Goal: Ask a question

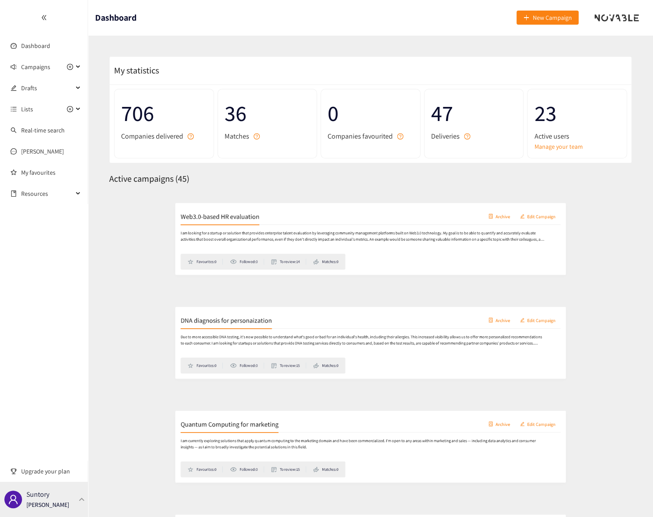
click at [45, 491] on p "Suntory" at bounding box center [37, 494] width 23 height 11
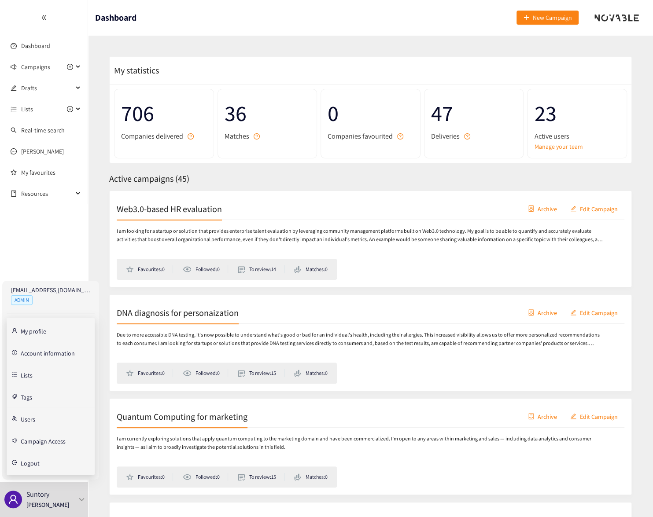
click at [27, 418] on link "Users" at bounding box center [28, 419] width 15 height 8
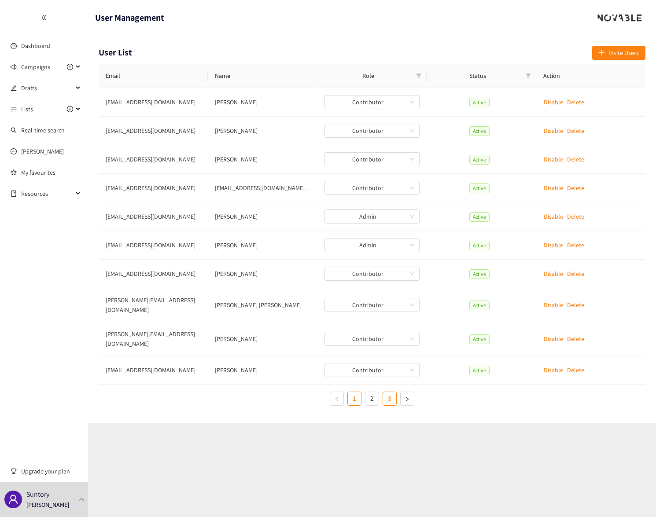
click at [390, 392] on link "3" at bounding box center [389, 398] width 13 height 13
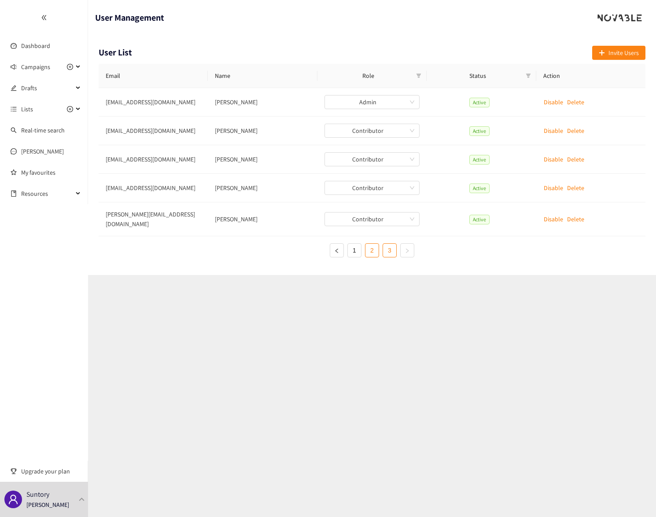
click at [370, 245] on link "2" at bounding box center [371, 250] width 13 height 13
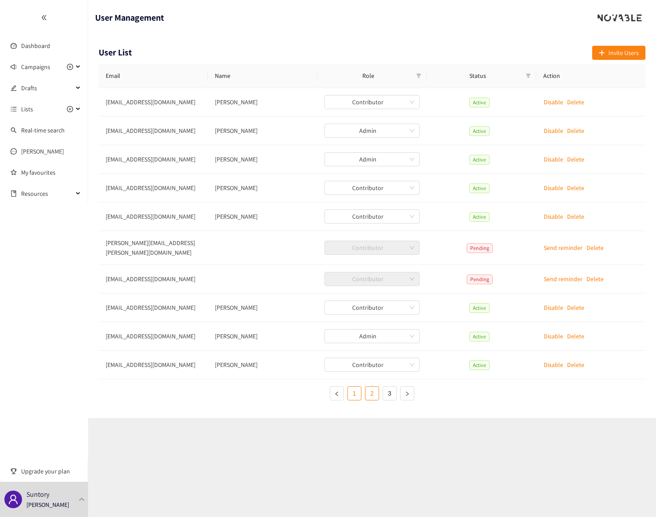
click at [348, 390] on link "1" at bounding box center [354, 393] width 13 height 13
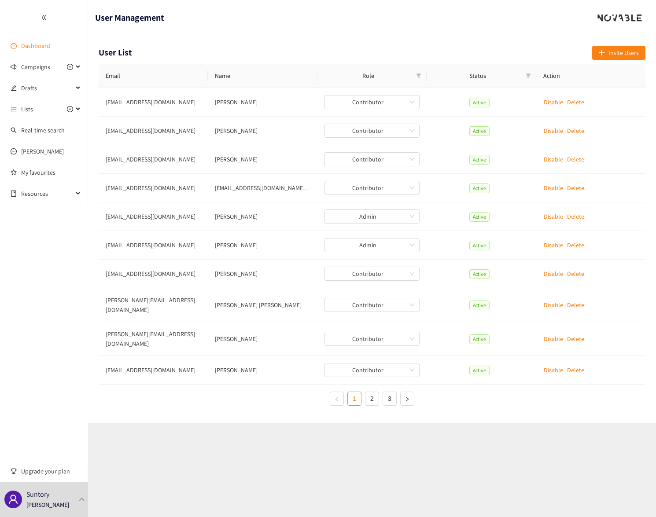
click at [33, 46] on link "Dashboard" at bounding box center [35, 46] width 29 height 8
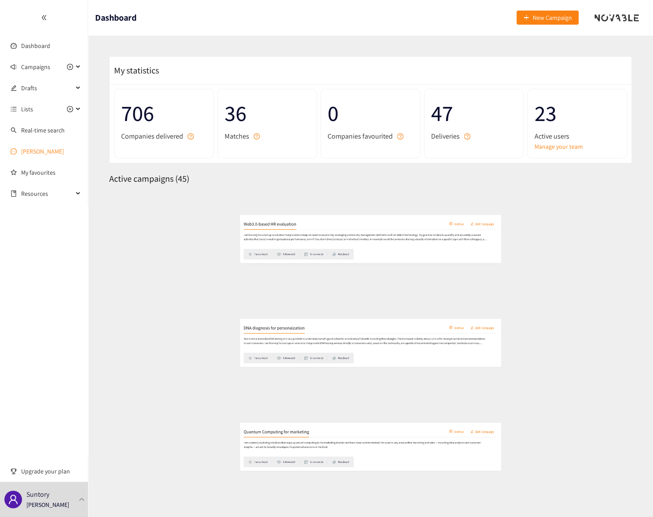
click at [31, 149] on link "[PERSON_NAME]" at bounding box center [42, 151] width 43 height 8
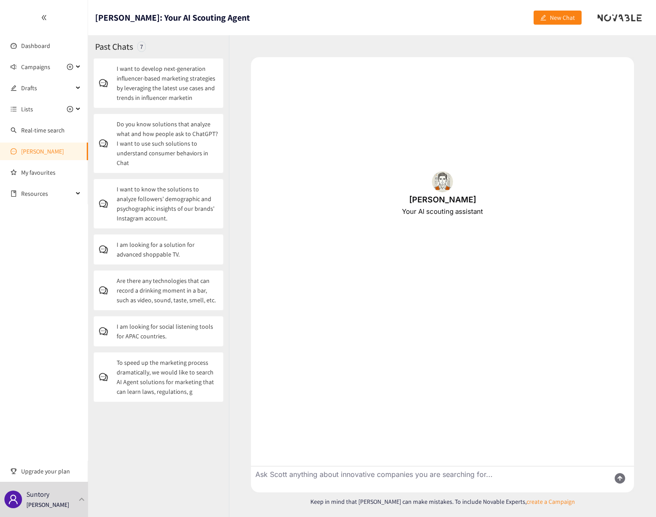
click at [305, 475] on textarea "Ask Scott anything about innovative companies you are searching for..." at bounding box center [427, 479] width 352 height 26
type textarea "I would like to know the promising solutions that improve our AIO/GEO strategy"
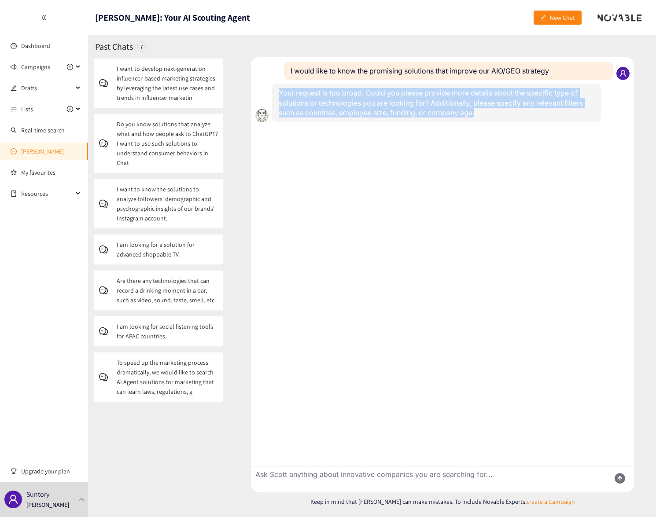
drag, startPoint x: 276, startPoint y: 92, endPoint x: 511, endPoint y: 125, distance: 236.9
click at [511, 125] on div "Novable User I would like to know the promising solutions that improve our AIO/…" at bounding box center [442, 261] width 383 height 409
copy p "Your request is too broad. Could you please provide more details about the spec…"
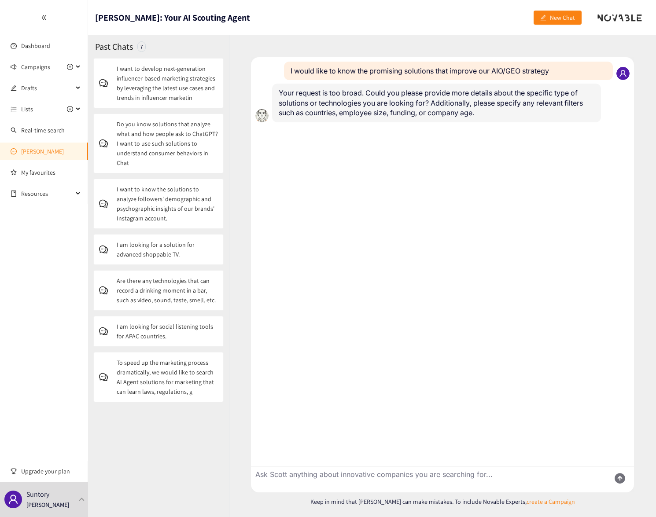
click at [359, 472] on textarea "Ask Scott anything about innovative companies you are searching for..." at bounding box center [427, 479] width 352 height 26
type textarea "L"
type textarea "I want to know the solutions that can track the visibility of our brands to use…"
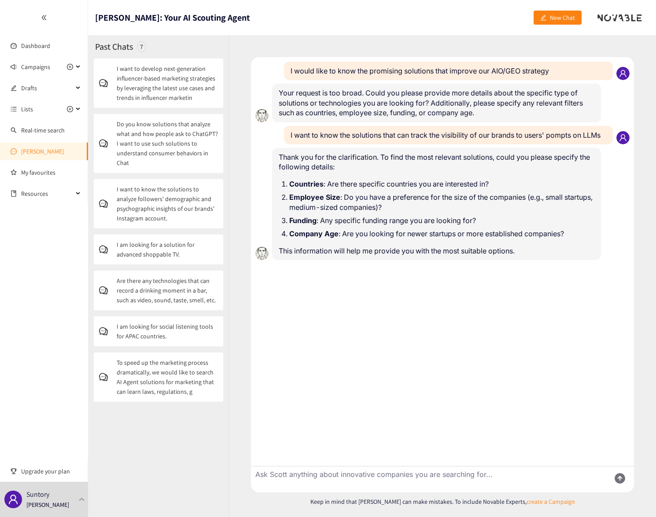
click at [387, 475] on textarea "Ask Scott anything about innovative companies you are searching for..." at bounding box center [427, 479] width 352 height 26
type textarea "which one is the most growing in the last year"
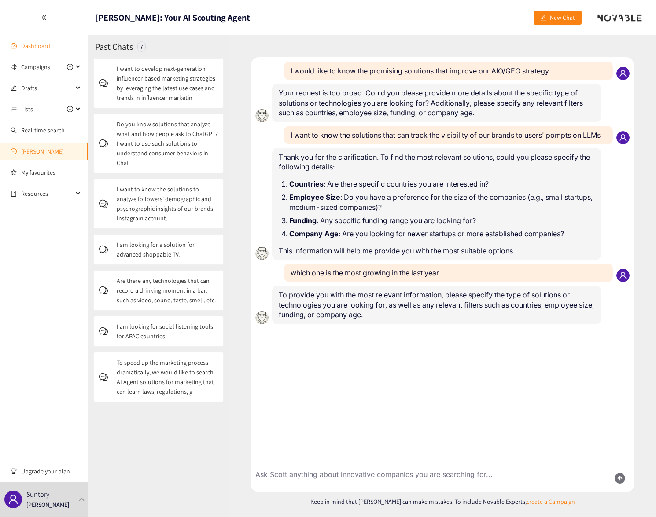
click at [40, 45] on link "Dashboard" at bounding box center [35, 46] width 29 height 8
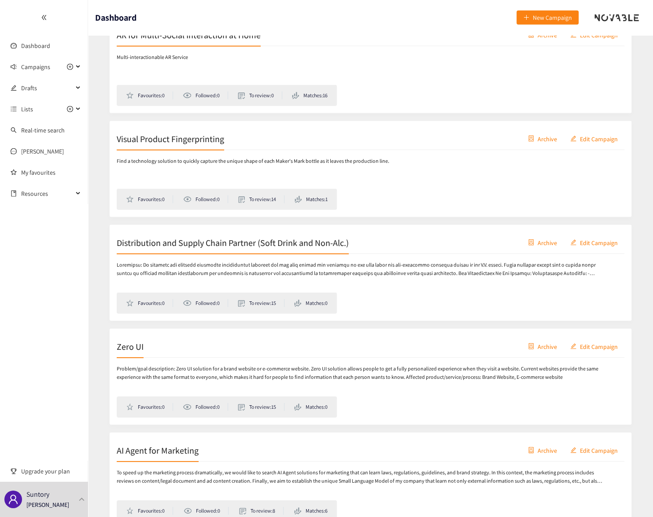
scroll to position [4280, 0]
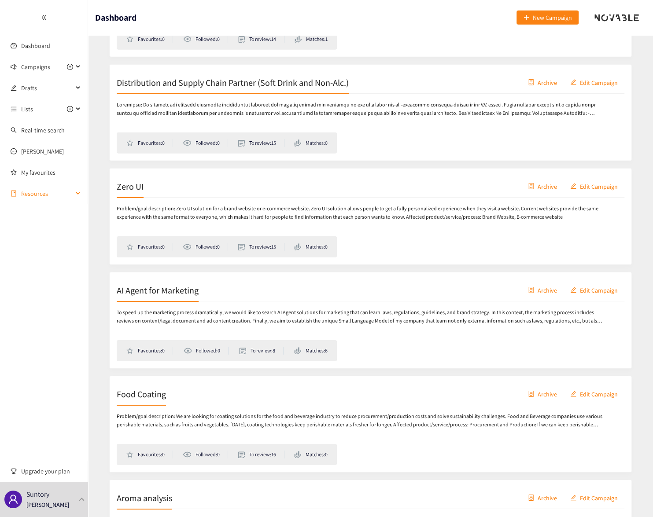
click at [41, 193] on span "Resources" at bounding box center [47, 194] width 52 height 18
click at [23, 150] on link "[PERSON_NAME]" at bounding box center [42, 151] width 43 height 8
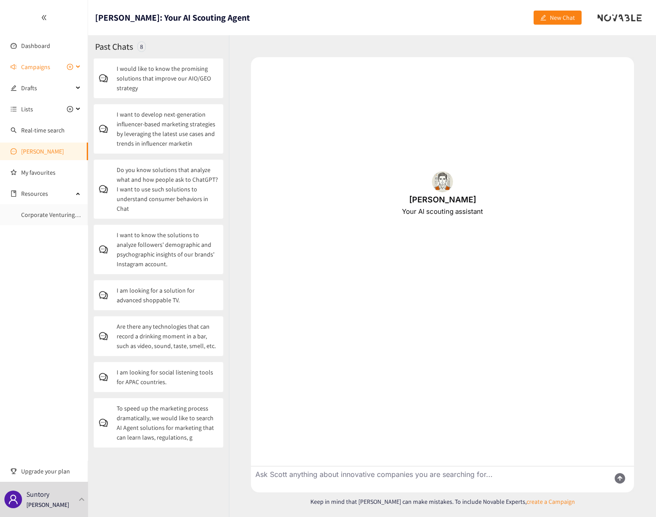
click at [59, 65] on span "Campaigns" at bounding box center [47, 67] width 52 height 18
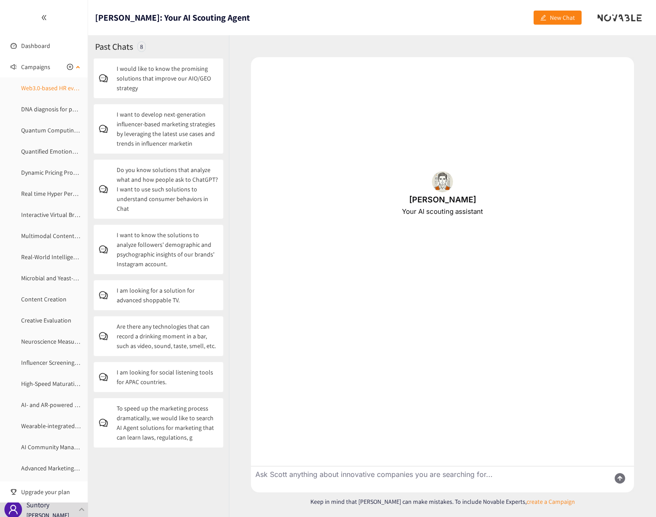
click at [52, 87] on link "Web3.0-based HR evaluation" at bounding box center [58, 88] width 74 height 8
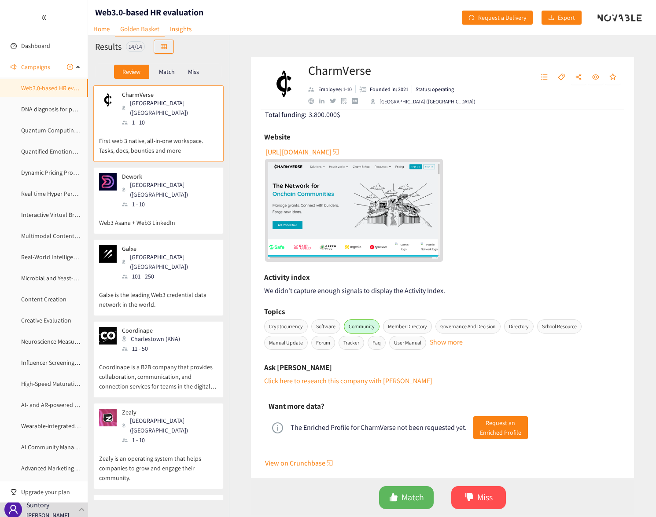
scroll to position [160, 0]
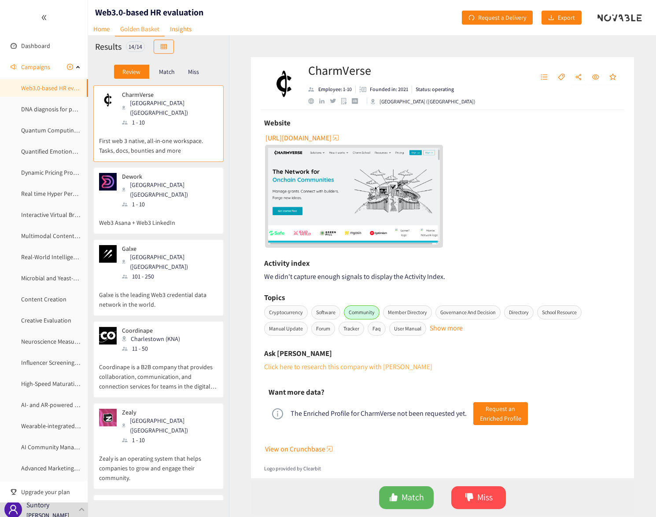
click at [354, 363] on link "Click here to research this company with [PERSON_NAME]" at bounding box center [348, 366] width 168 height 9
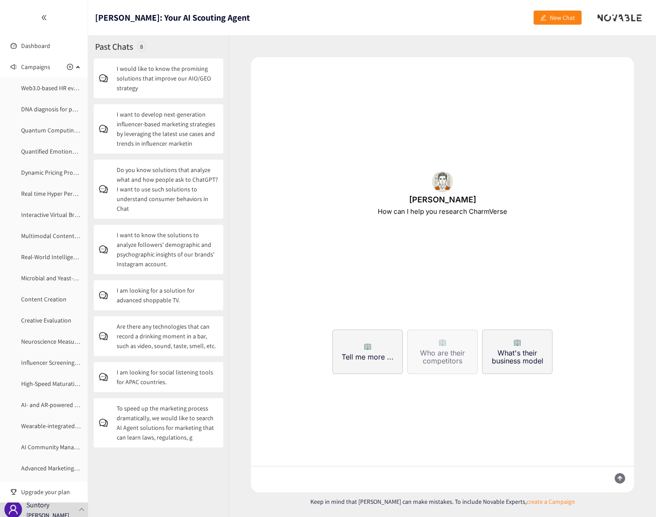
click at [423, 343] on button "🏢 Who are their competitors" at bounding box center [442, 352] width 70 height 44
type textarea "Who are the competitors of [PERSON_NAME], [URL][DOMAIN_NAME]"
